Goal: Obtain resource: Download file/media

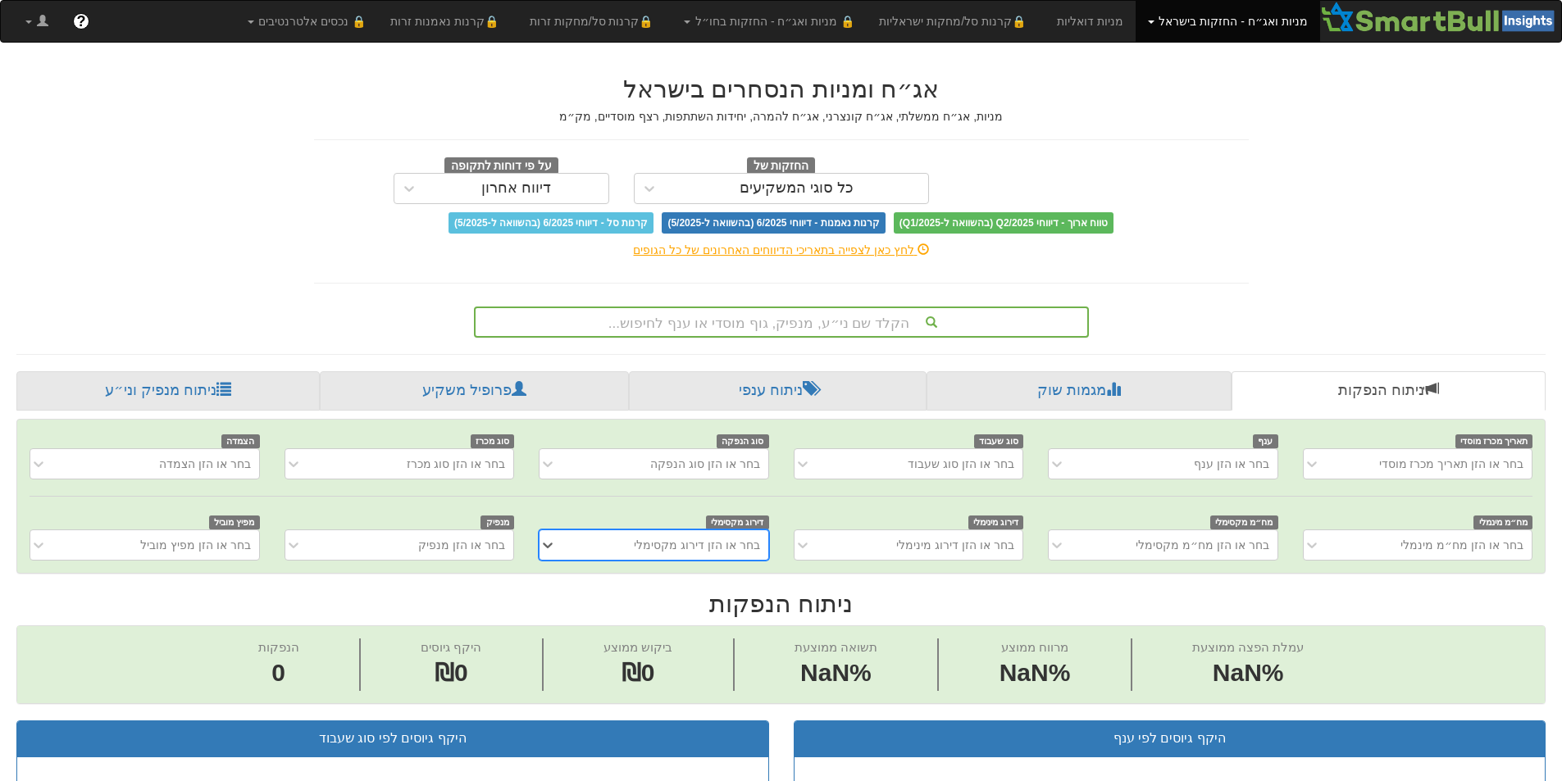
scroll to position [0, 12]
click at [799, 322] on div "הקלד שם ני״ע, מנפיק, גוף מוסדי או ענף לחיפוש..." at bounding box center [782, 322] width 612 height 28
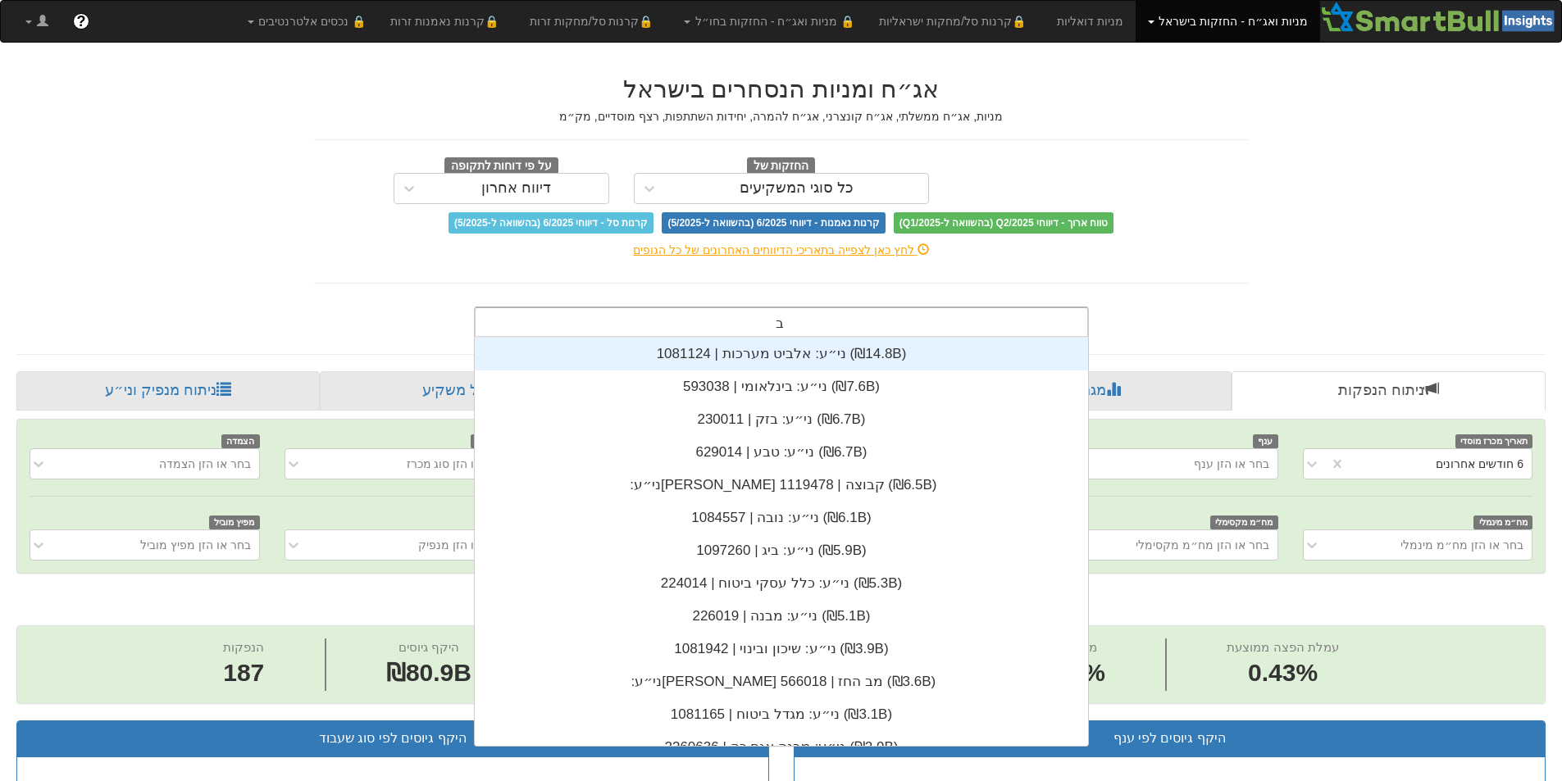
scroll to position [0, 0]
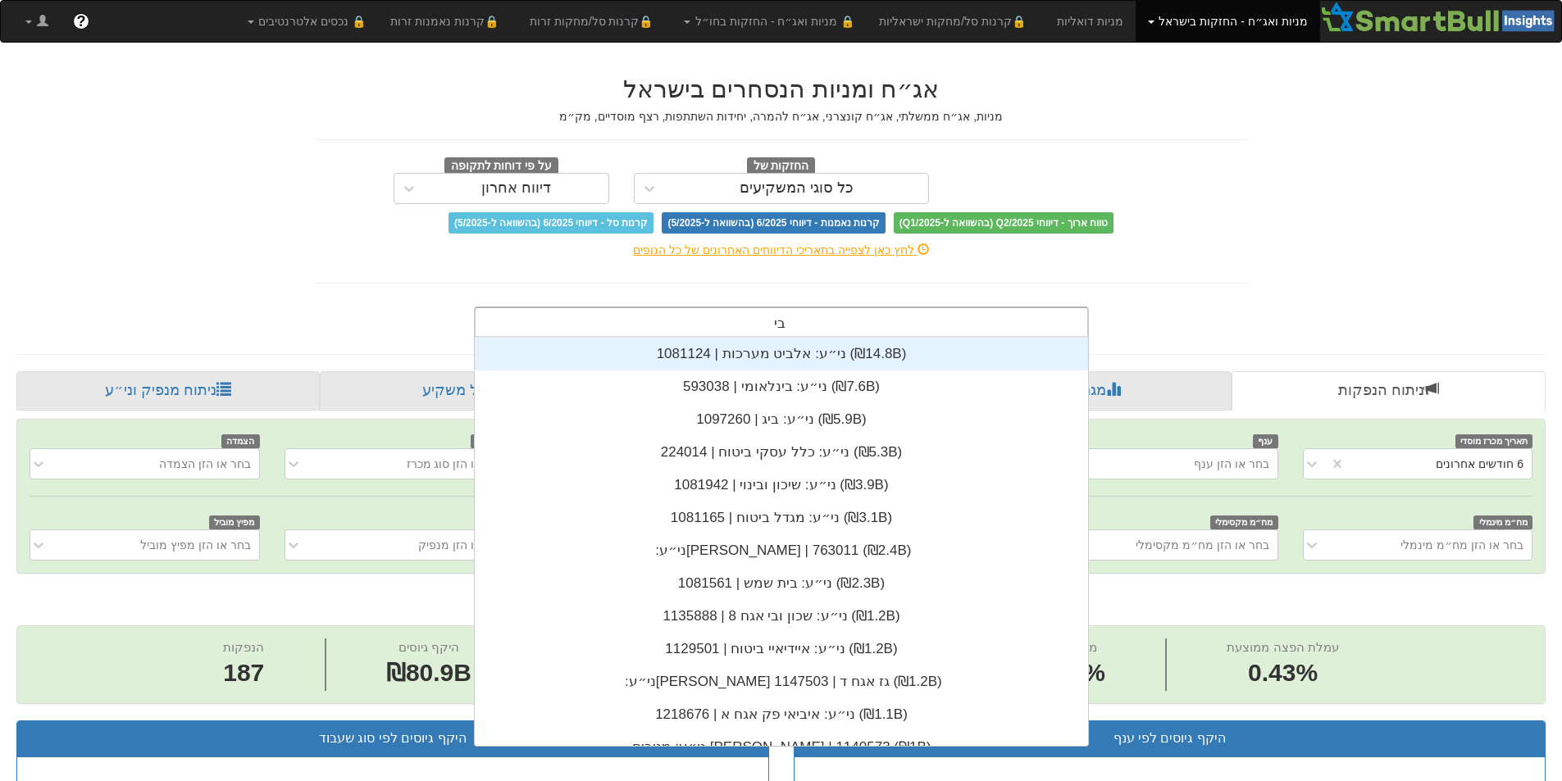
type input "בית"
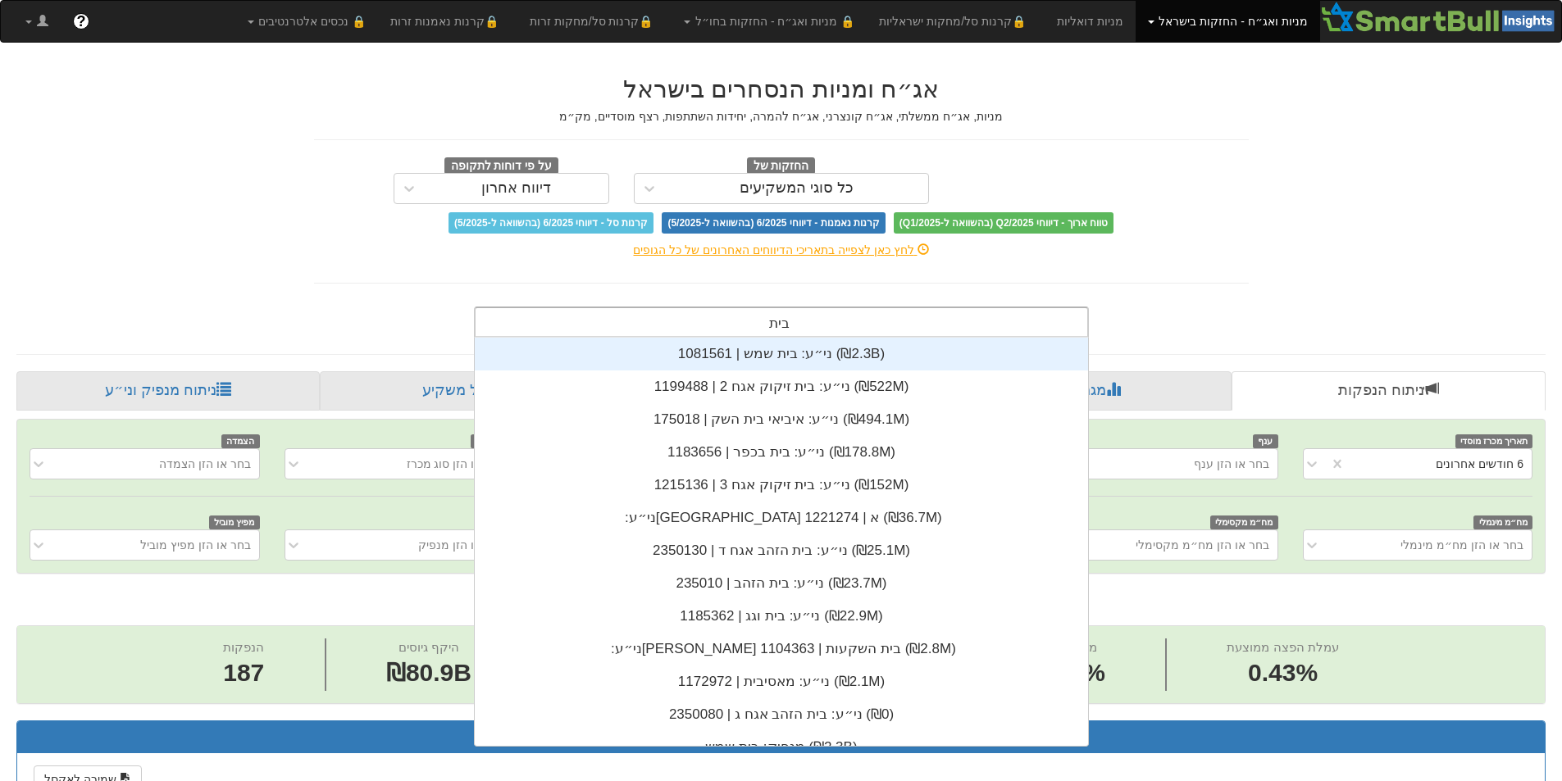
scroll to position [0, 2989]
click at [795, 349] on div "ני״ע: ‏בית שמש | 1081561 ‎(₪2.3B)‎" at bounding box center [781, 354] width 613 height 33
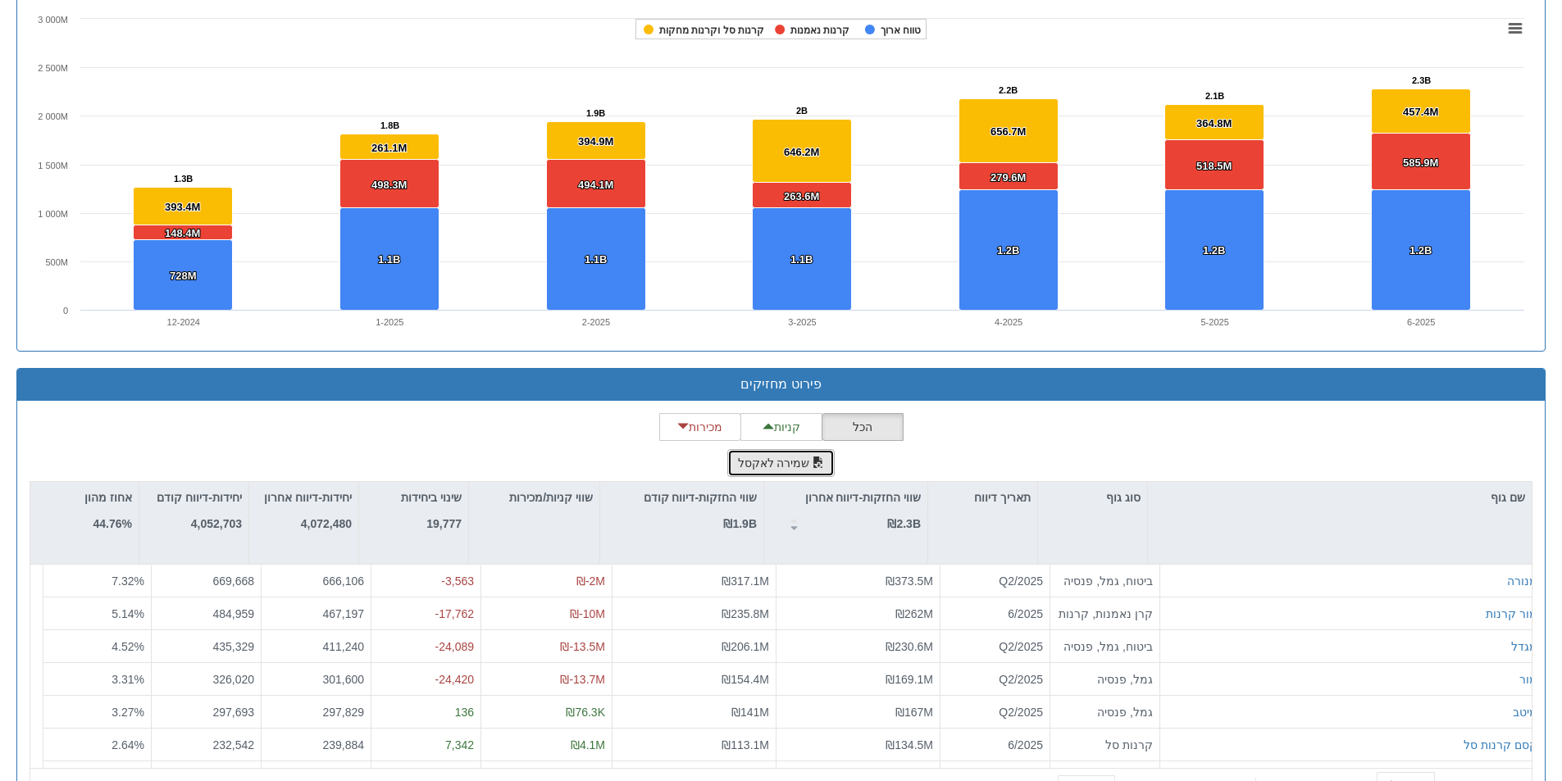
click at [807, 458] on button "שמירה לאקסל" at bounding box center [781, 463] width 108 height 28
